Goal: Transaction & Acquisition: Purchase product/service

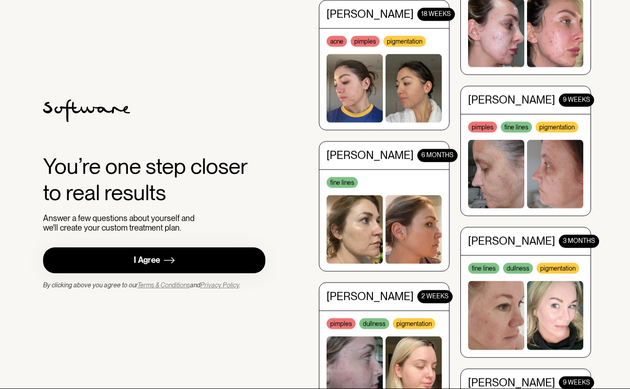
click at [159, 265] on div "I Agree" at bounding box center [147, 260] width 26 height 10
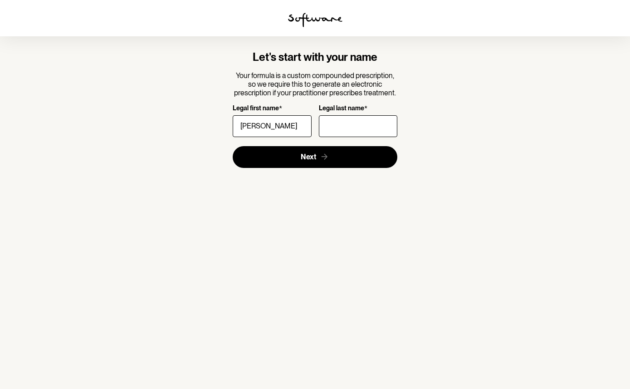
type input "[PERSON_NAME]"
click at [346, 120] on input "Legal last name *" at bounding box center [358, 126] width 78 height 22
type input "M"
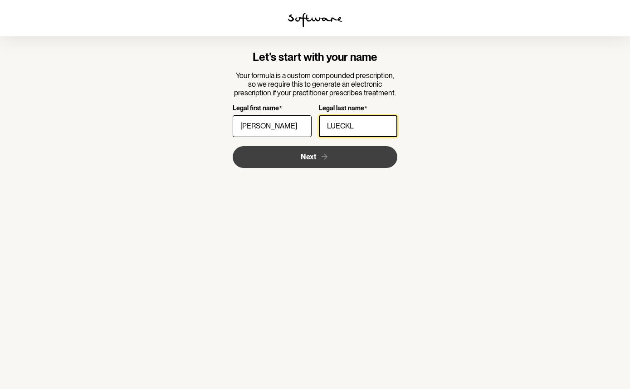
type input "LUECKL"
click at [303, 158] on span "Next" at bounding box center [308, 156] width 15 height 9
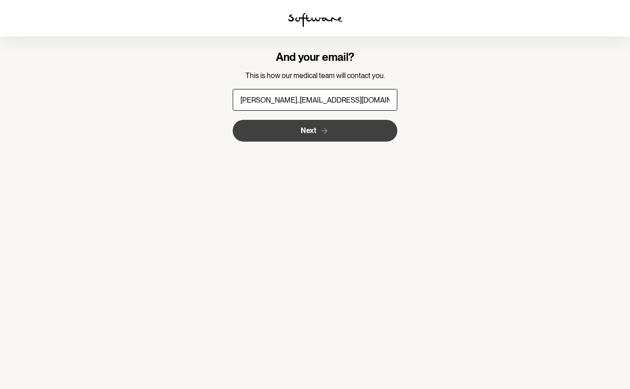
type input "[PERSON_NAME]..[EMAIL_ADDRESS][DOMAIN_NAME]"
click at [303, 133] on span "Next" at bounding box center [308, 130] width 15 height 9
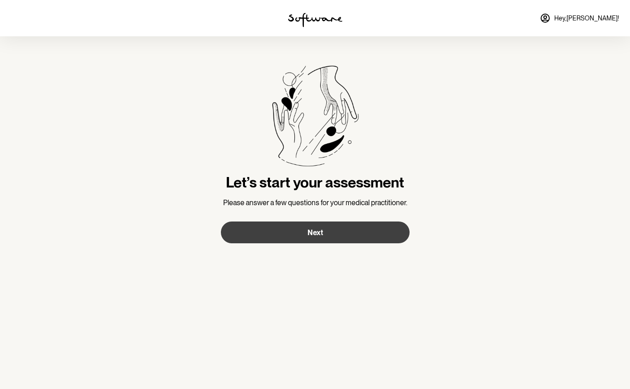
click at [320, 228] on span "Next" at bounding box center [314, 232] width 15 height 9
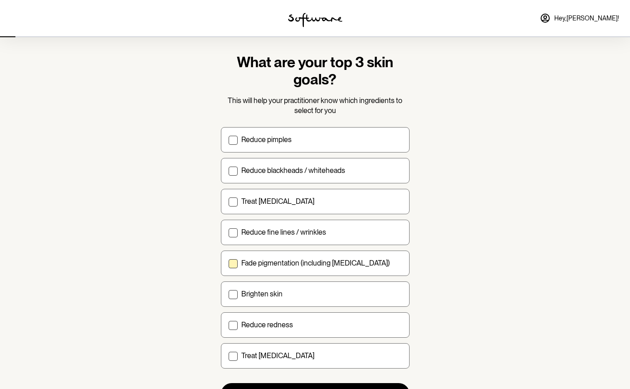
scroll to position [4, 0]
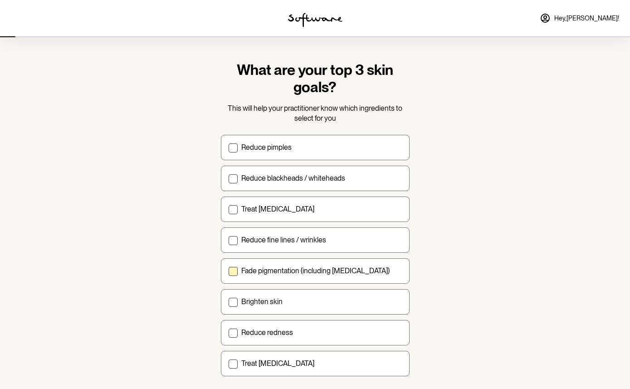
click at [232, 270] on span at bounding box center [232, 271] width 9 height 9
click at [228, 270] on input "Fade pigmentation (including [MEDICAL_DATA])" at bounding box center [228, 270] width 0 height 0
checkbox input "true"
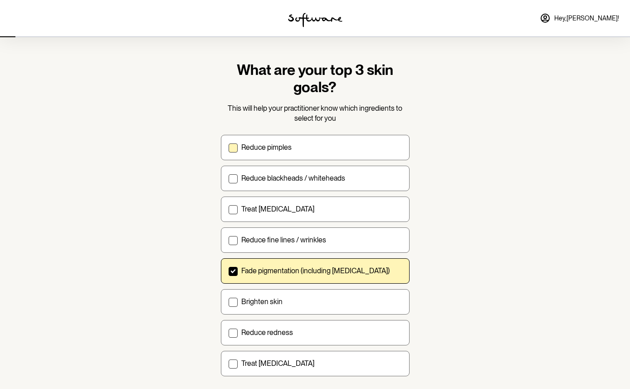
click at [232, 151] on span at bounding box center [232, 147] width 9 height 9
click at [228, 147] on input "Reduce pimples" at bounding box center [228, 147] width 0 height 0
checkbox input "true"
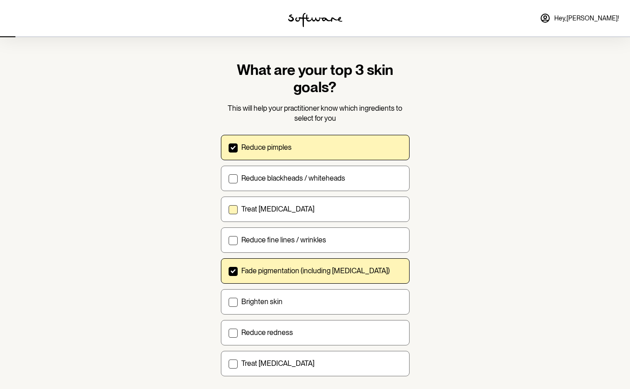
click at [231, 214] on label "Treat [MEDICAL_DATA]" at bounding box center [315, 208] width 189 height 25
click at [228, 209] on input "Treat [MEDICAL_DATA]" at bounding box center [228, 209] width 0 height 0
checkbox input "true"
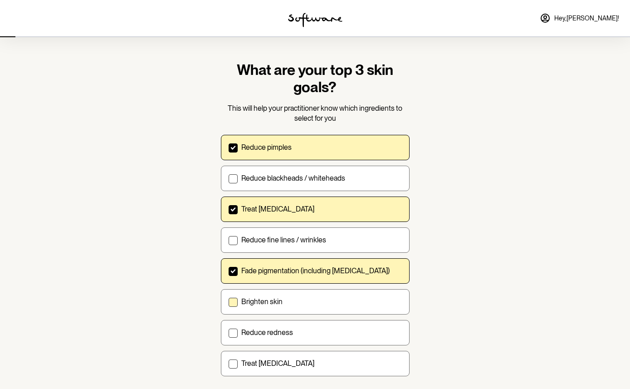
click at [231, 298] on span at bounding box center [232, 301] width 9 height 9
click at [228, 301] on input "Brighten skin" at bounding box center [228, 301] width 0 height 0
checkbox input "true"
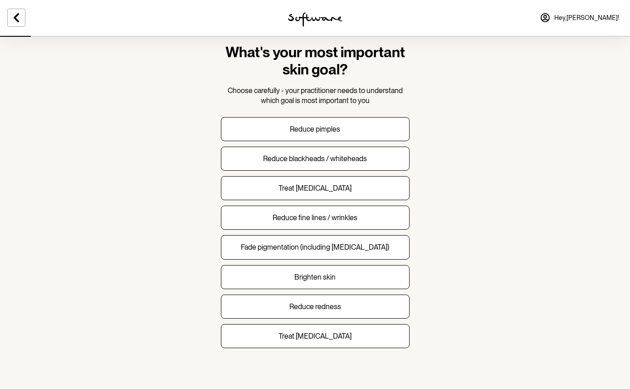
scroll to position [23, 0]
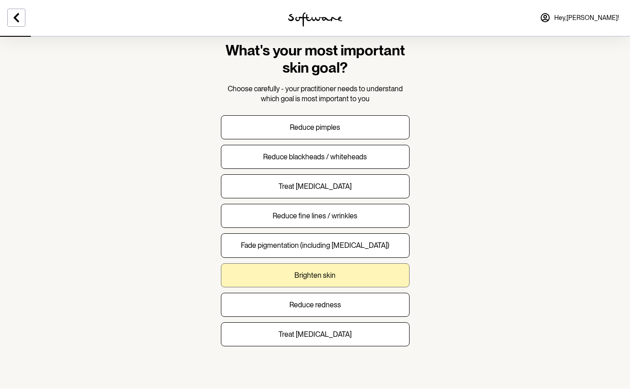
click at [326, 274] on p "Brighten skin" at bounding box center [314, 275] width 41 height 9
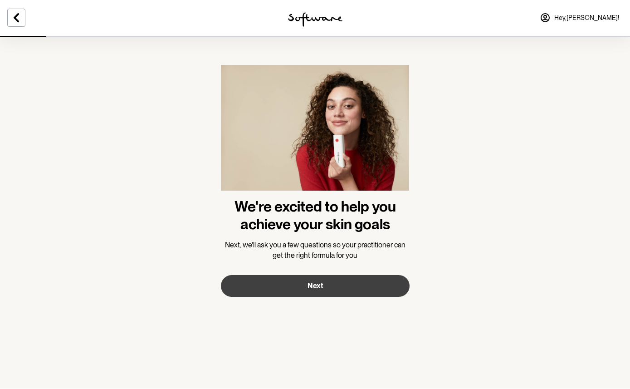
click at [318, 285] on span "Next" at bounding box center [314, 286] width 15 height 9
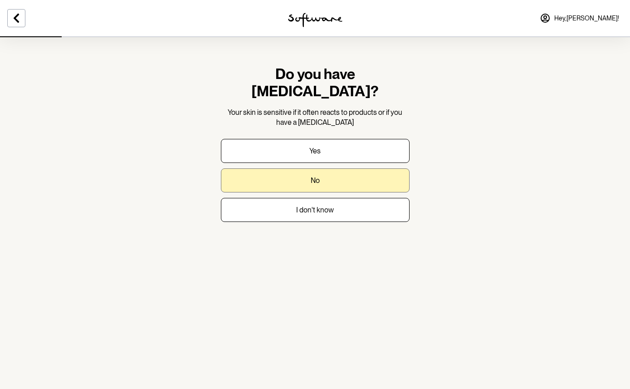
click at [318, 176] on p "No" at bounding box center [315, 180] width 9 height 9
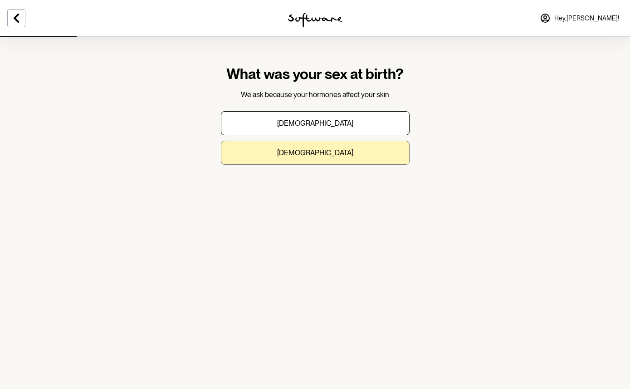
click at [316, 155] on p "Female" at bounding box center [315, 152] width 76 height 9
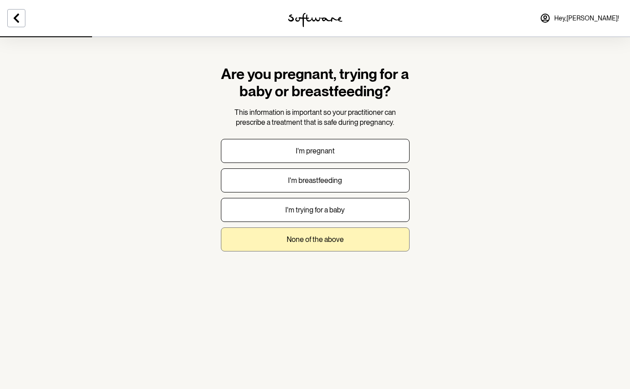
click at [324, 236] on p "None of the above" at bounding box center [315, 239] width 57 height 9
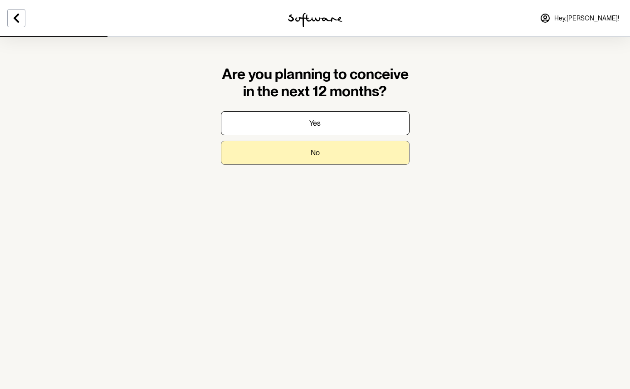
click at [327, 153] on button "No" at bounding box center [315, 153] width 189 height 24
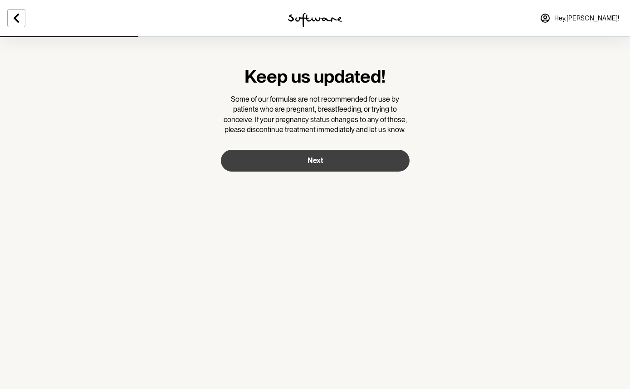
click at [317, 162] on span "Next" at bounding box center [314, 160] width 15 height 9
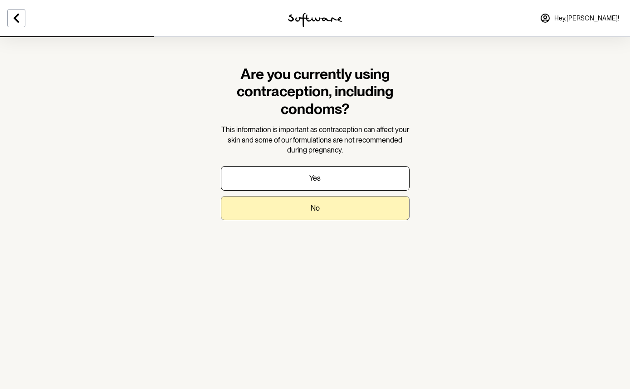
click at [313, 206] on p "No" at bounding box center [315, 208] width 9 height 9
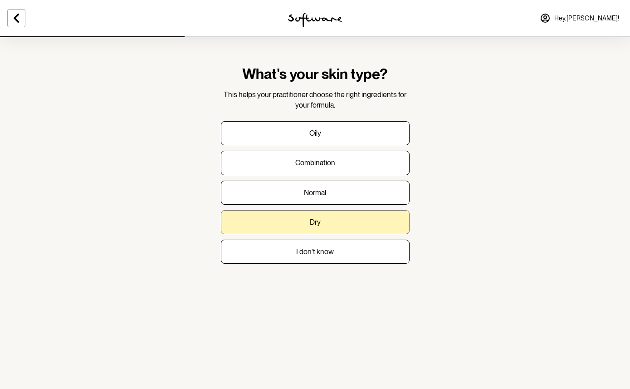
click at [317, 223] on p "Dry" at bounding box center [315, 222] width 11 height 9
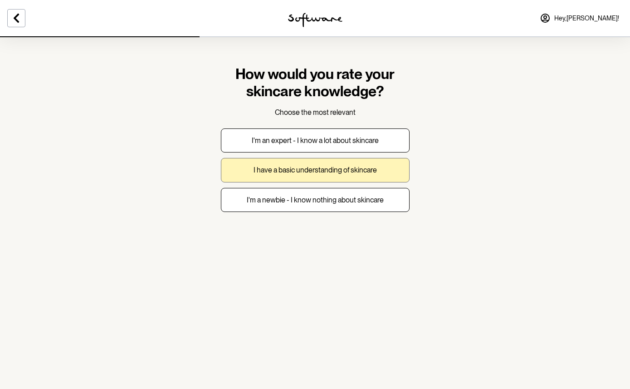
click at [316, 170] on p "I have a basic understanding of skincare" at bounding box center [314, 169] width 123 height 9
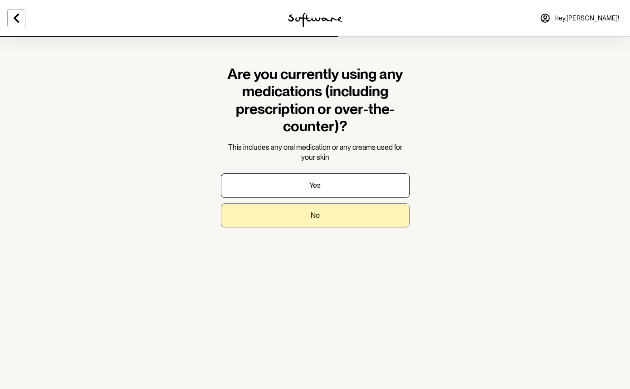
click at [321, 219] on button "No" at bounding box center [315, 215] width 189 height 24
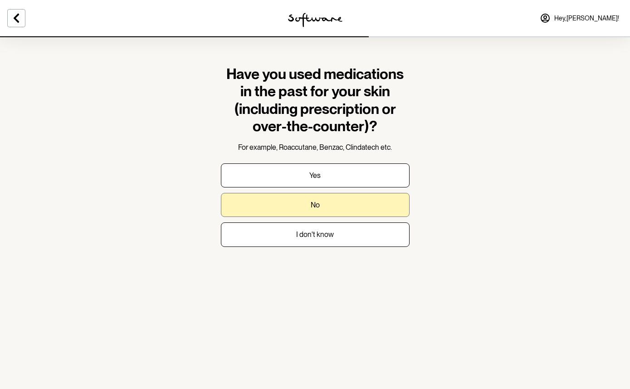
click at [316, 205] on p "No" at bounding box center [315, 204] width 9 height 9
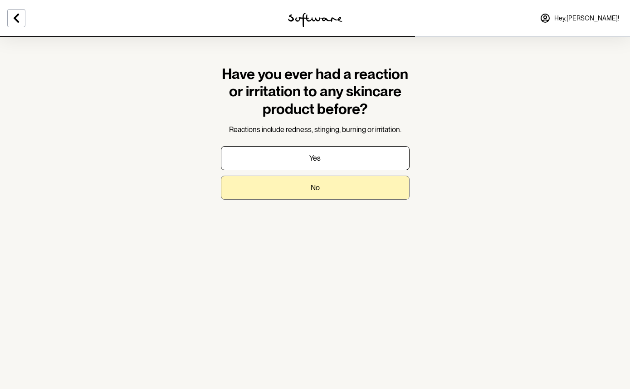
click at [323, 184] on button "No" at bounding box center [315, 187] width 189 height 24
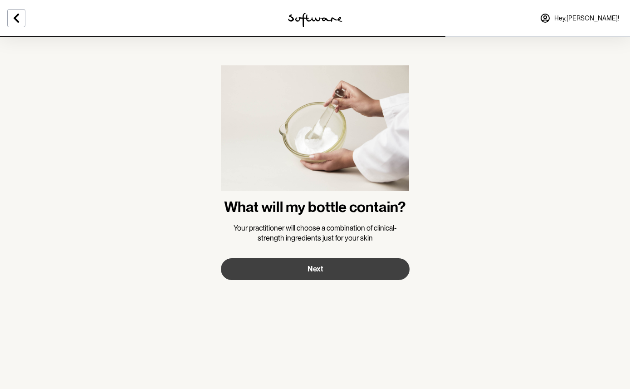
click at [316, 266] on span "Next" at bounding box center [314, 268] width 15 height 9
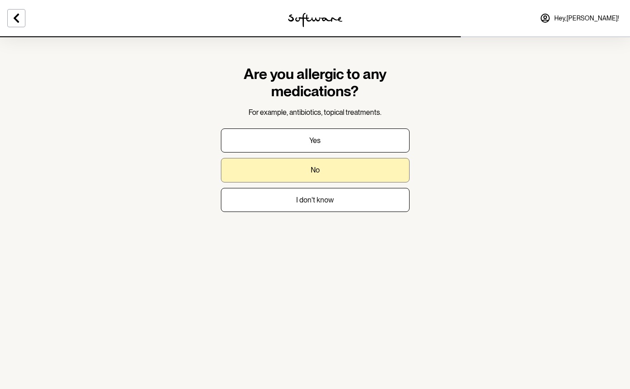
click at [313, 164] on button "No" at bounding box center [315, 170] width 189 height 24
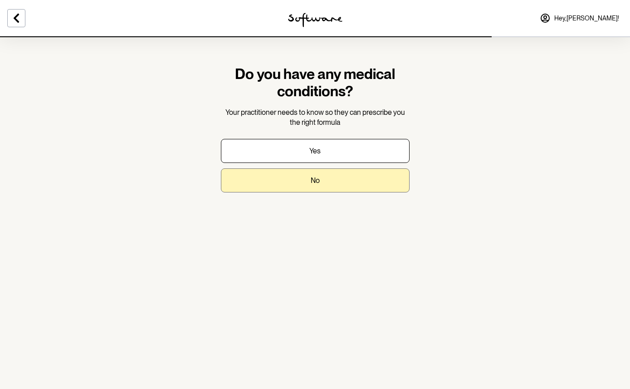
click at [318, 187] on button "No" at bounding box center [315, 180] width 189 height 24
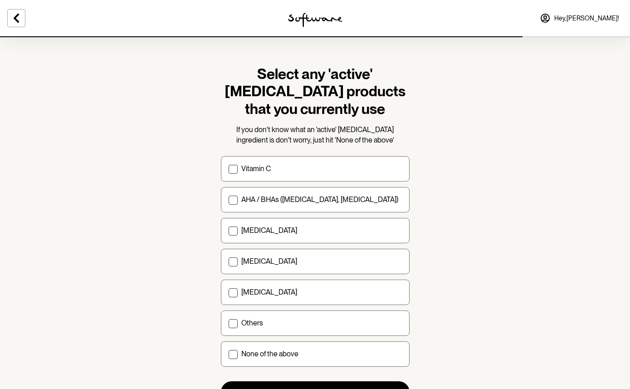
scroll to position [12, 0]
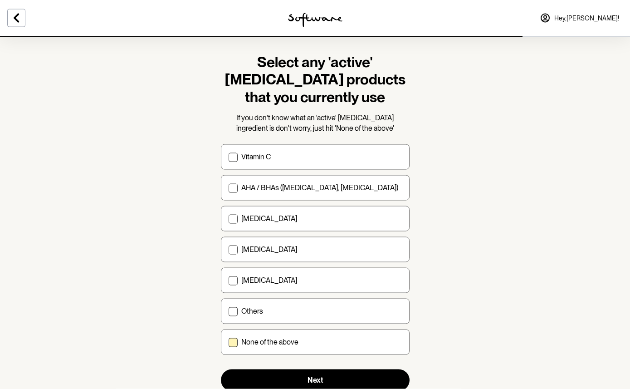
click at [236, 340] on span at bounding box center [232, 342] width 9 height 9
click at [228, 342] on input "None of the above" at bounding box center [228, 342] width 0 height 0
checkbox input "true"
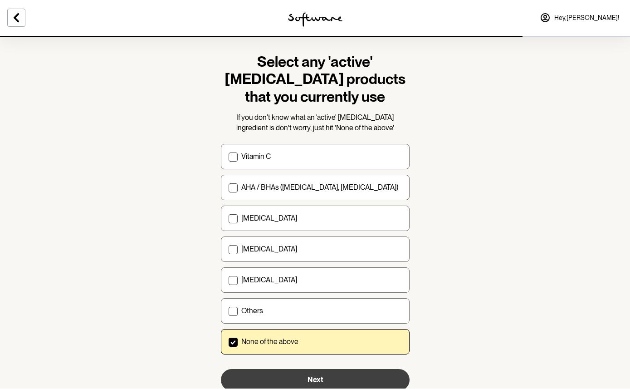
click at [310, 373] on button "Next" at bounding box center [315, 380] width 189 height 22
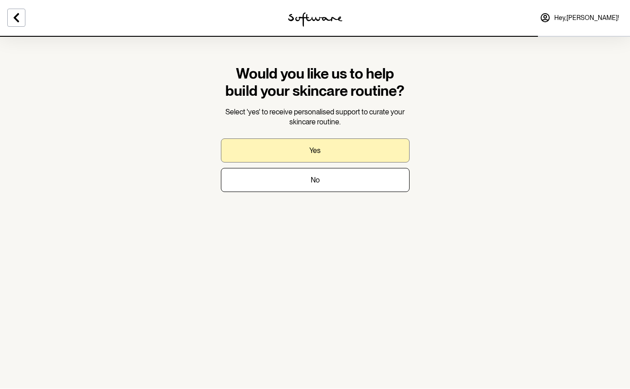
click at [319, 149] on p "Yes" at bounding box center [314, 150] width 11 height 9
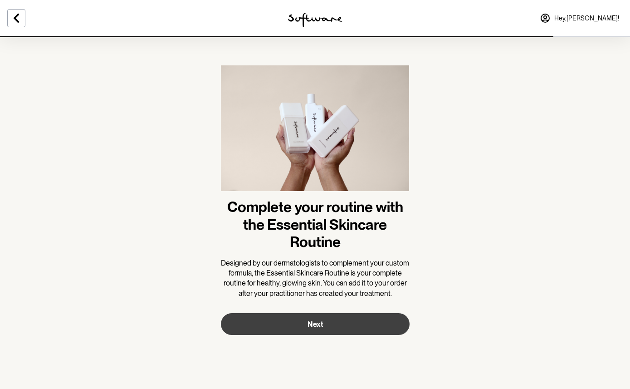
click at [322, 320] on span "Next" at bounding box center [314, 324] width 15 height 9
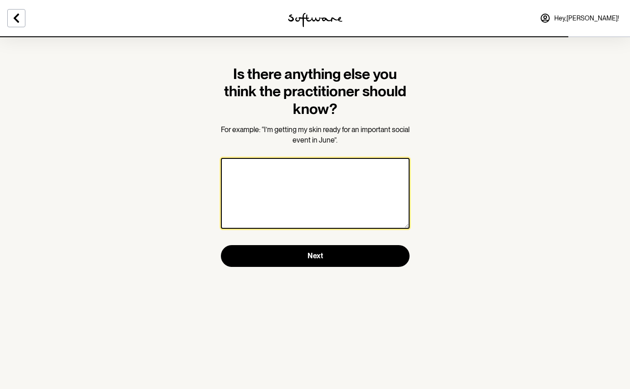
click at [284, 181] on textarea at bounding box center [315, 193] width 189 height 71
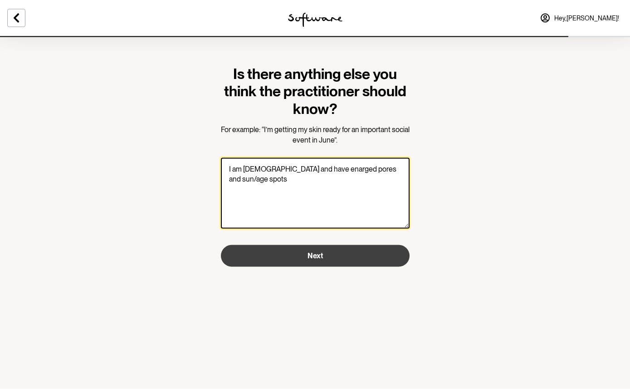
type textarea "I am 58 years old and have enarged pores and sun/age spots"
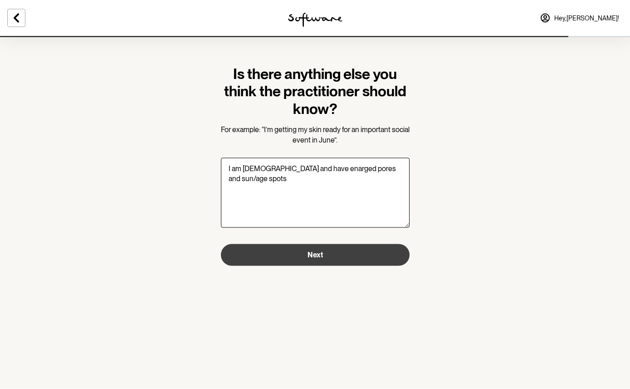
click at [321, 248] on button "Next" at bounding box center [315, 255] width 189 height 22
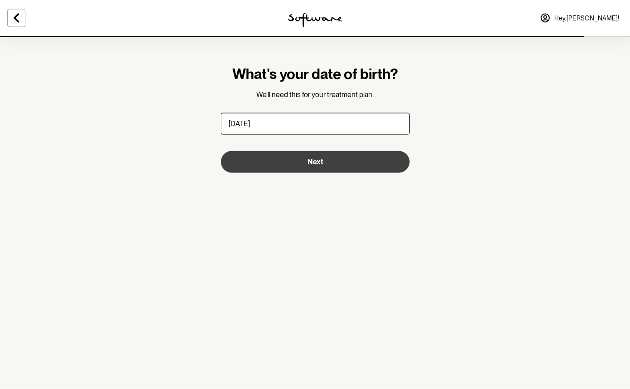
type input "08/02/1967"
click at [307, 166] on button "Next" at bounding box center [315, 162] width 189 height 22
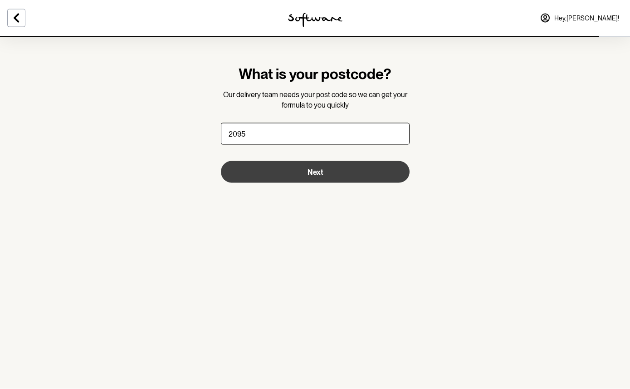
type input "2095"
click at [313, 169] on span "Next" at bounding box center [314, 172] width 15 height 9
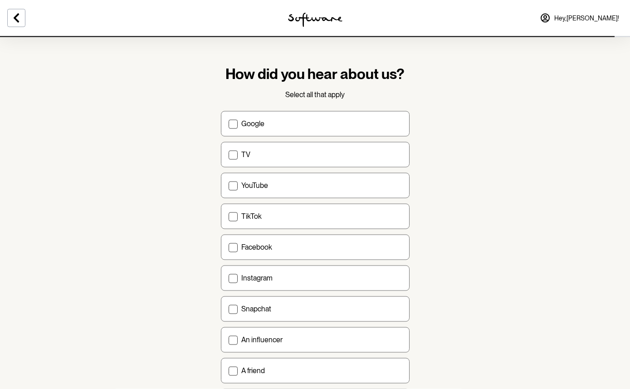
scroll to position [0, 0]
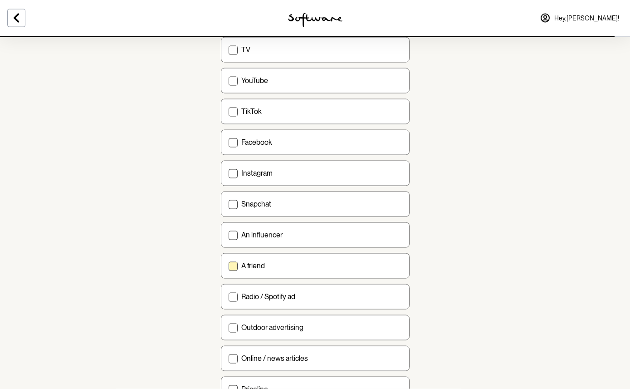
click at [233, 263] on span at bounding box center [232, 266] width 9 height 9
click at [228, 265] on input "A friend" at bounding box center [228, 265] width 0 height 0
checkbox input "true"
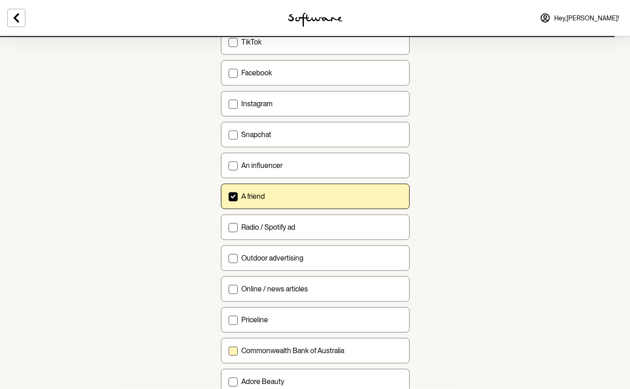
scroll to position [214, 0]
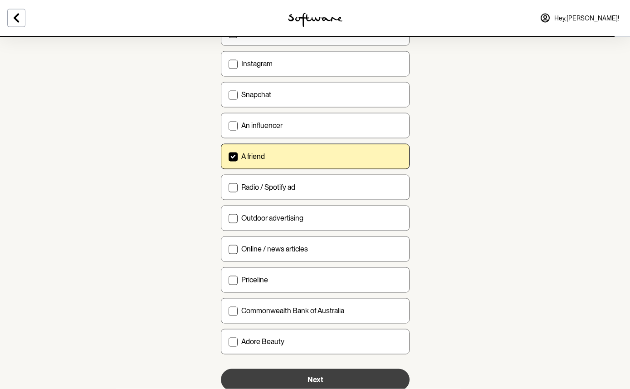
click at [310, 379] on span "Next" at bounding box center [314, 379] width 15 height 9
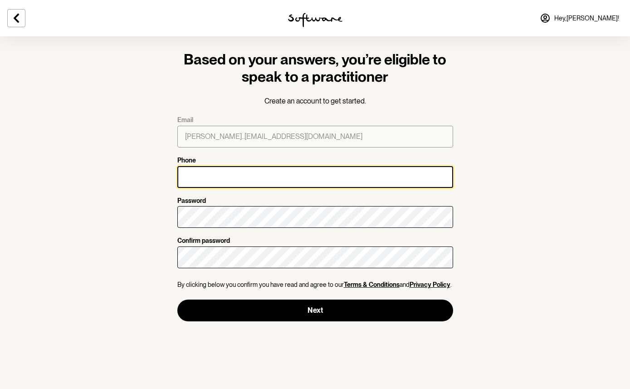
click at [238, 176] on input "Phone" at bounding box center [315, 177] width 276 height 22
type input "0417934170"
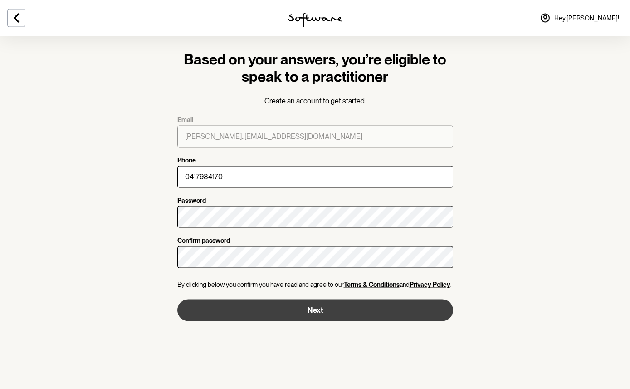
click at [314, 311] on button "Next" at bounding box center [315, 310] width 276 height 22
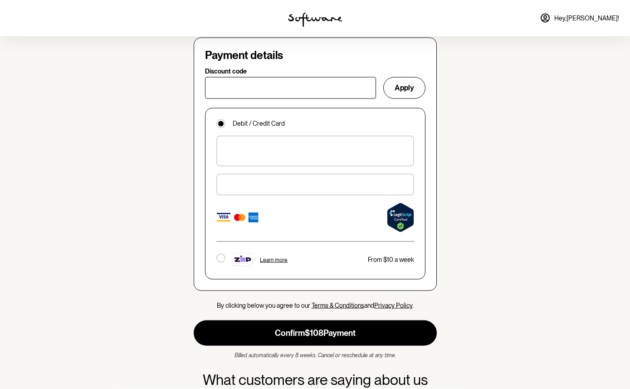
scroll to position [650, 0]
